Goal: Contribute content

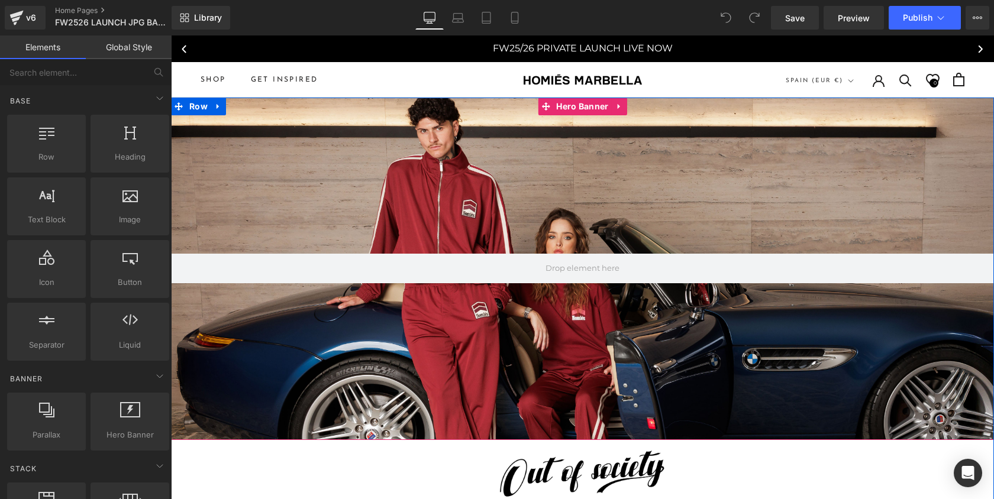
click at [381, 154] on div at bounding box center [582, 269] width 823 height 343
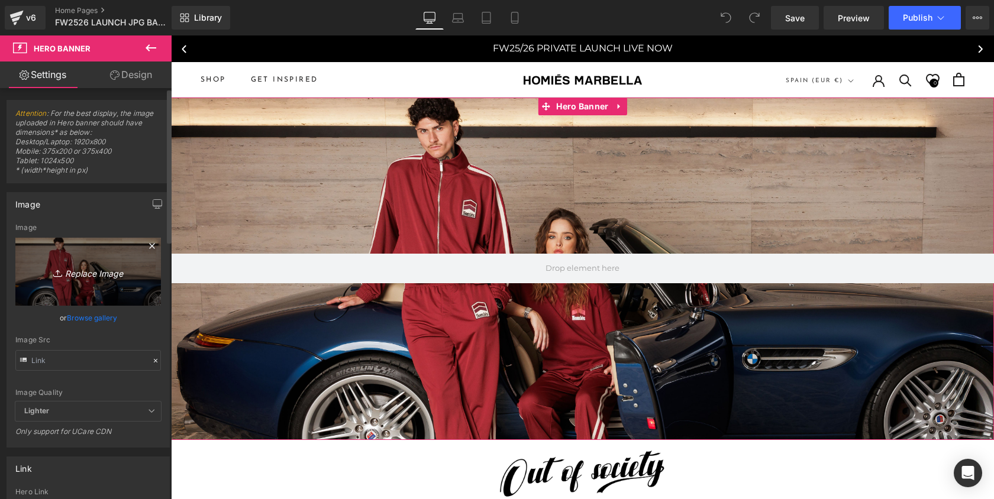
click at [95, 273] on icon "Replace Image" at bounding box center [88, 271] width 95 height 15
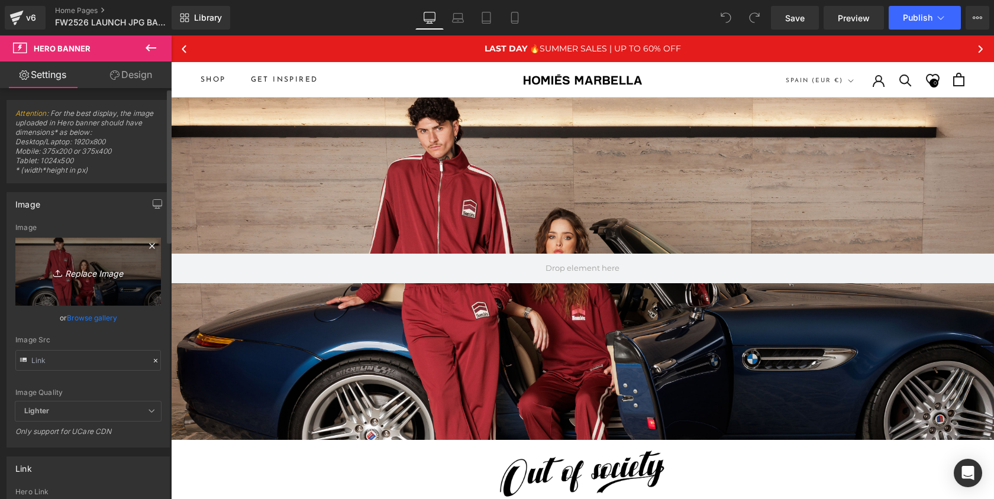
type input "C:\fakepath\New Project.png"
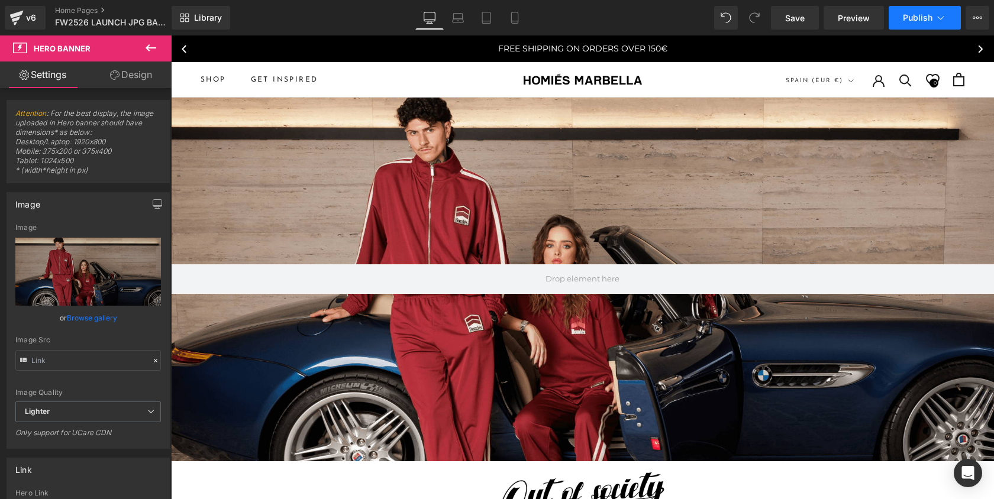
click at [903, 24] on button "Publish" at bounding box center [924, 18] width 72 height 24
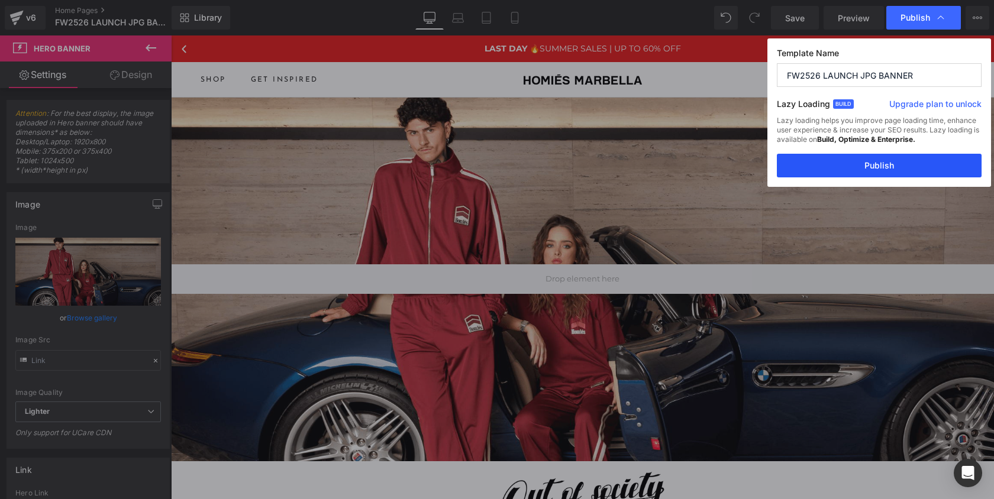
click at [875, 169] on button "Publish" at bounding box center [879, 166] width 205 height 24
